Goal: Information Seeking & Learning: Understand process/instructions

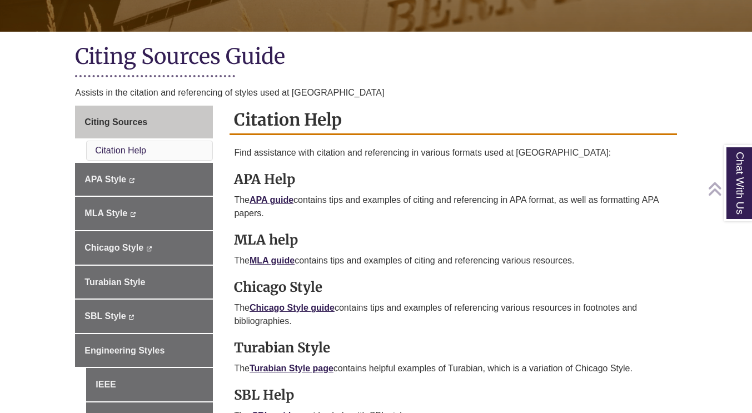
scroll to position [222, 0]
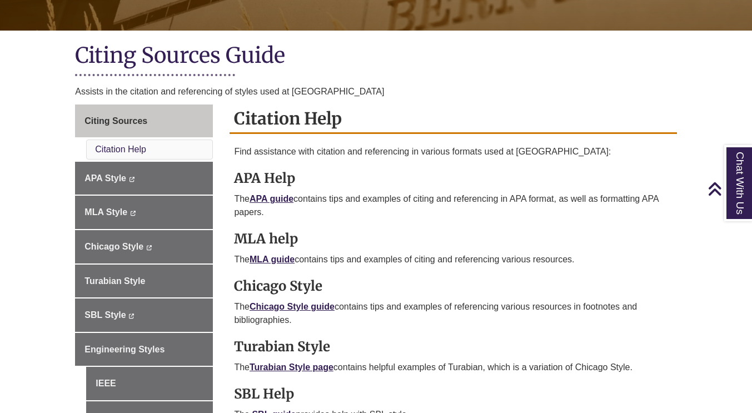
click at [314, 300] on p "The Chicago Style guide contains tips and examples of referencing various resou…" at bounding box center [453, 313] width 438 height 27
click at [314, 304] on link "Chicago Style guide" at bounding box center [292, 306] width 85 height 9
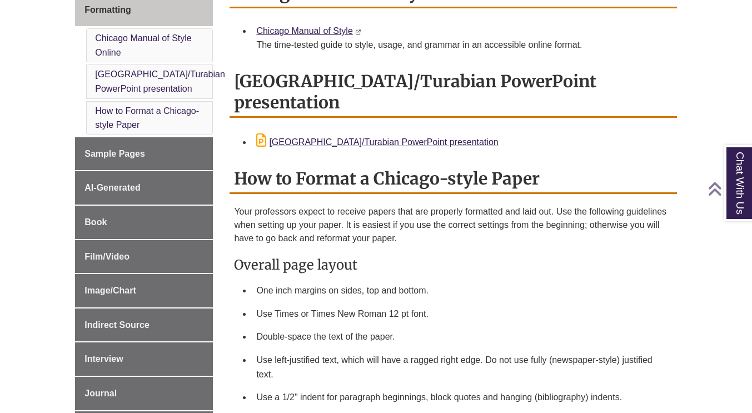
scroll to position [445, 0]
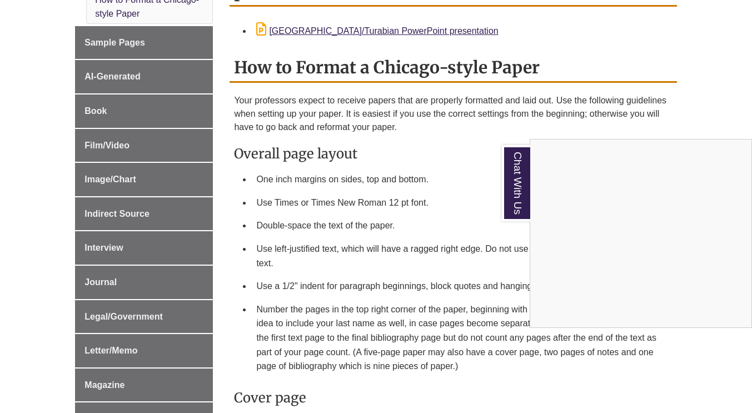
click at [94, 113] on div "Chat With Us" at bounding box center [376, 206] width 752 height 413
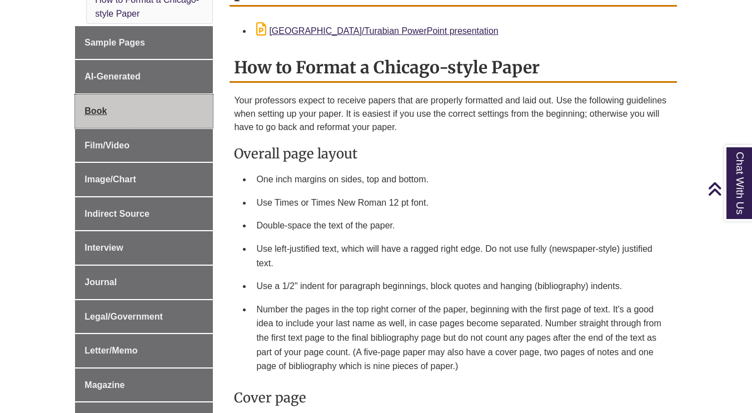
click at [97, 110] on span "Book" at bounding box center [96, 110] width 22 height 9
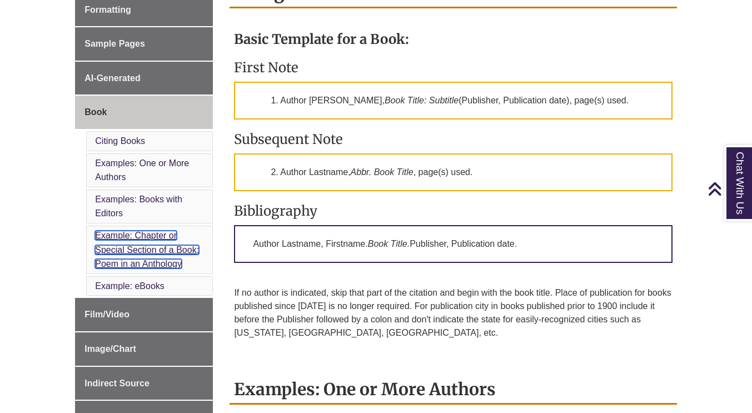
click at [146, 240] on link "Example: Chapter or Special Section of a Book; Poem in an Anthology" at bounding box center [147, 250] width 104 height 38
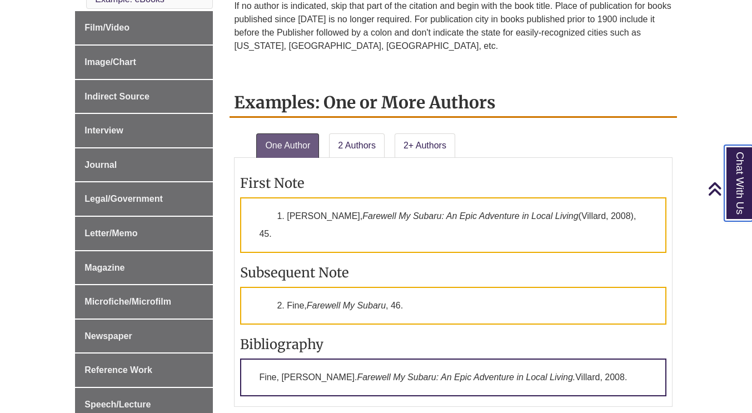
scroll to position [621, 0]
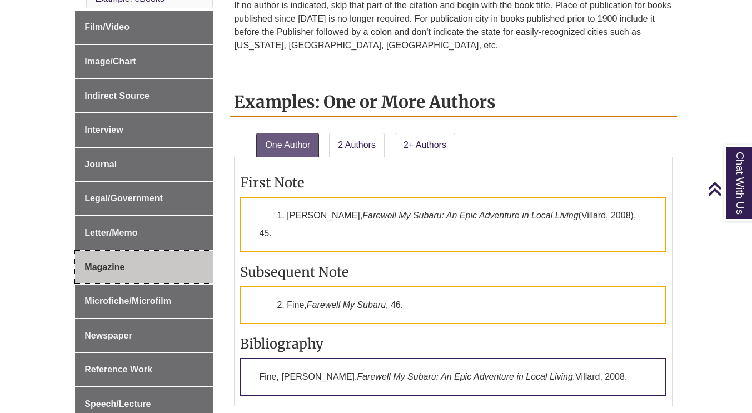
click at [113, 264] on span "Magazine" at bounding box center [105, 266] width 40 height 9
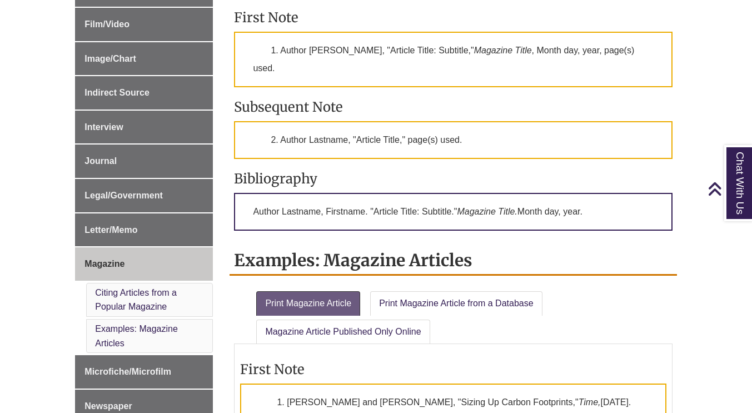
scroll to position [488, 0]
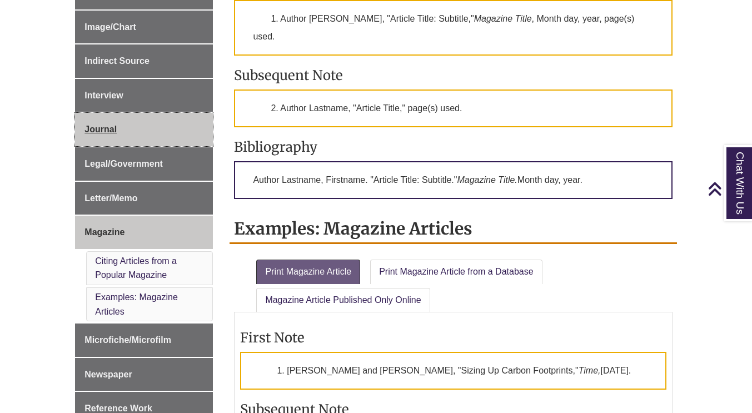
click at [100, 132] on span "Journal" at bounding box center [101, 129] width 32 height 9
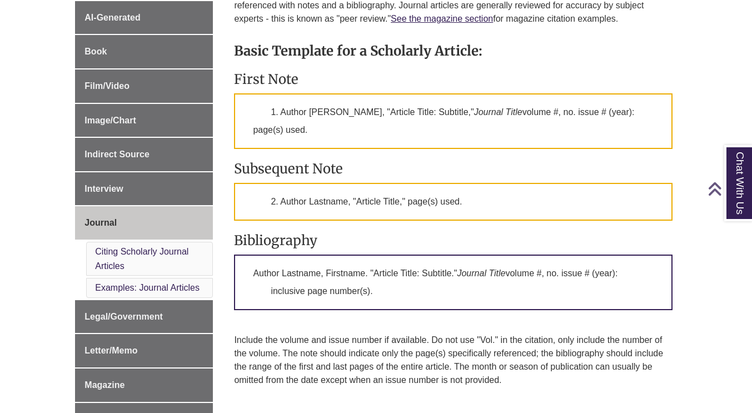
scroll to position [414, 0]
